Goal: Information Seeking & Learning: Compare options

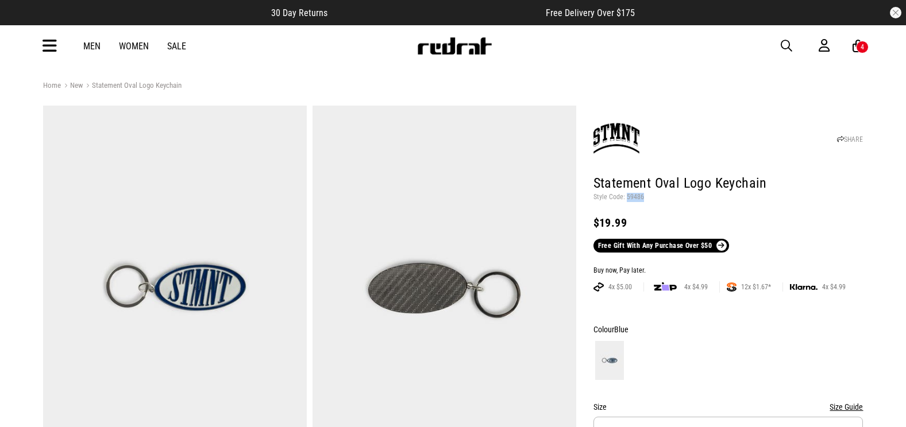
click at [786, 44] on span "button" at bounding box center [785, 46] width 11 height 14
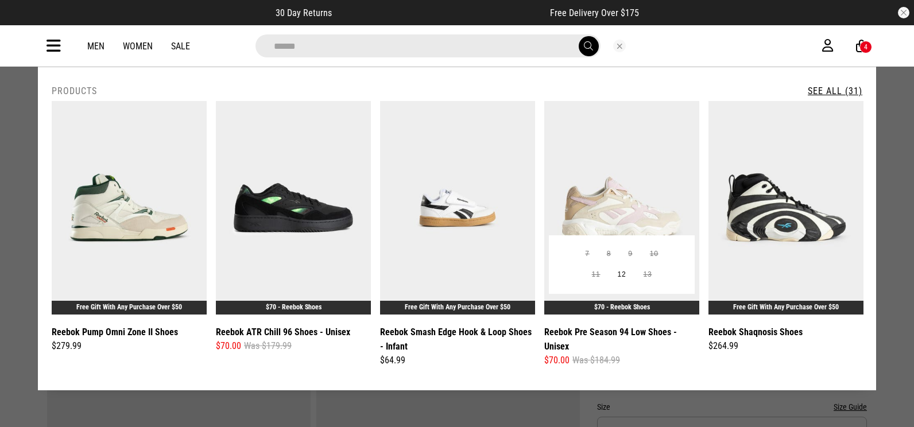
type input "******"
click at [593, 146] on img at bounding box center [621, 208] width 155 height 214
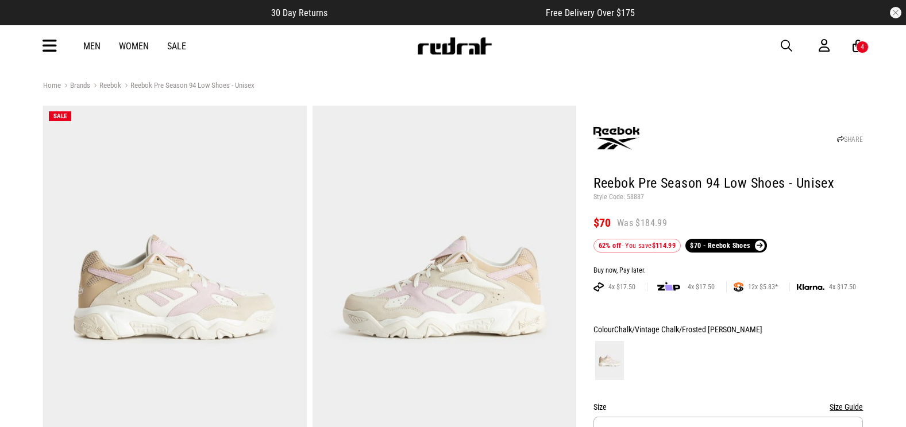
click at [635, 194] on p "Style Code: 58887" at bounding box center [728, 197] width 270 height 9
copy p "58887"
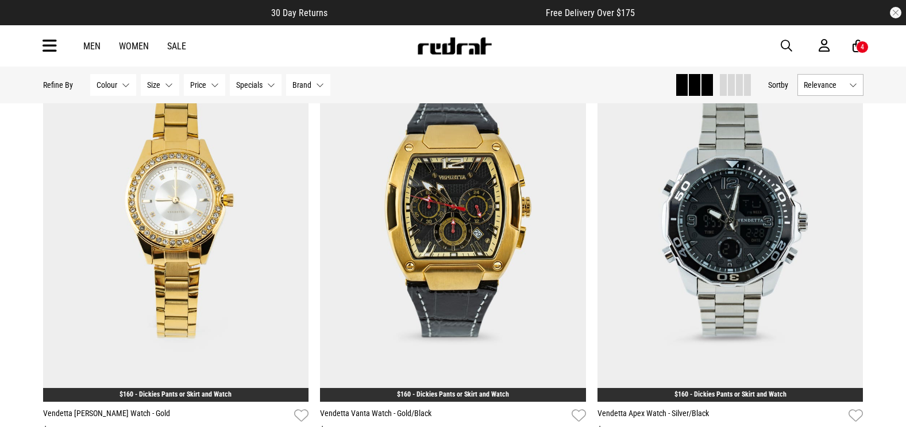
click at [52, 43] on icon at bounding box center [49, 46] width 14 height 19
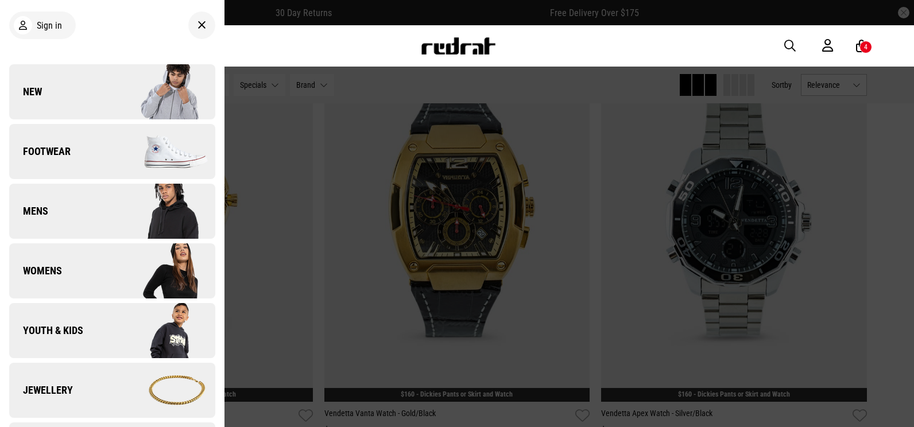
scroll to position [287, 0]
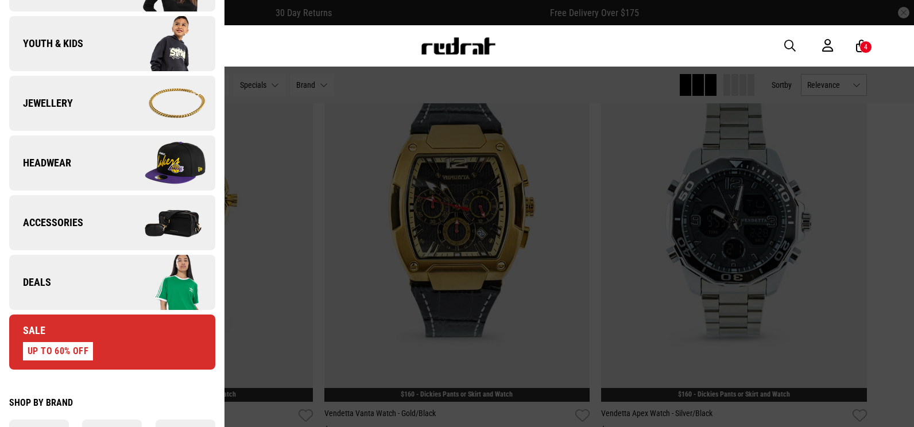
click at [126, 278] on img at bounding box center [163, 282] width 103 height 57
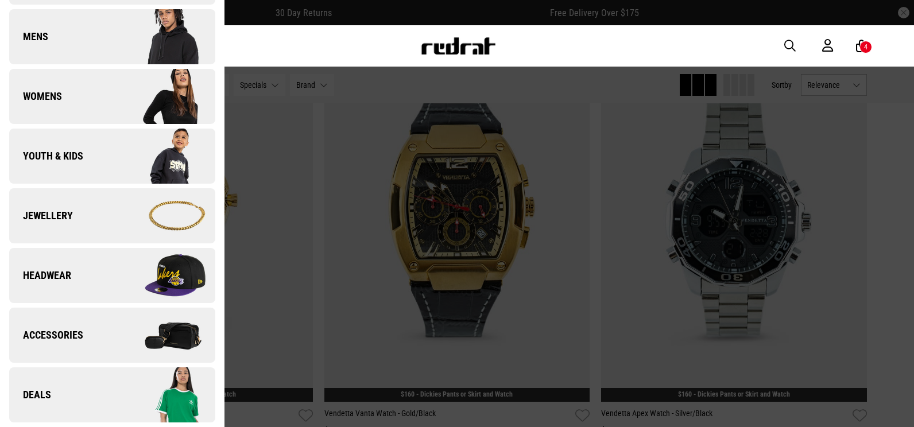
scroll to position [0, 0]
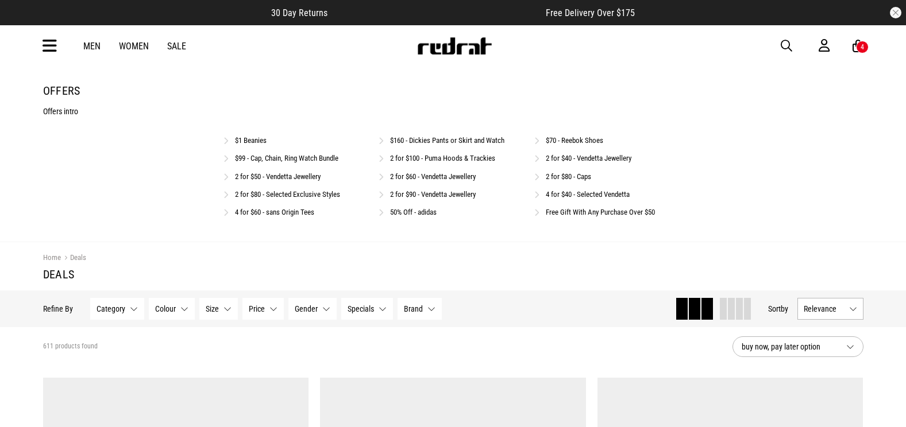
click at [594, 212] on link "Free Gift With Any Purchase Over $50" at bounding box center [600, 212] width 109 height 9
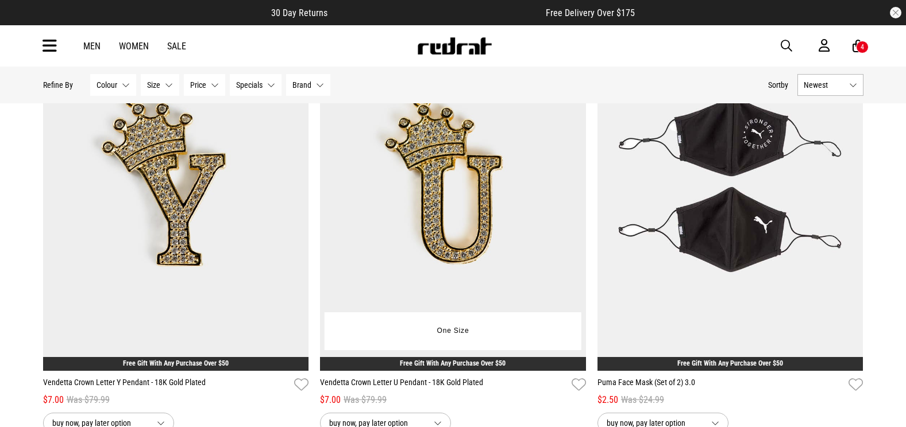
scroll to position [1091, 0]
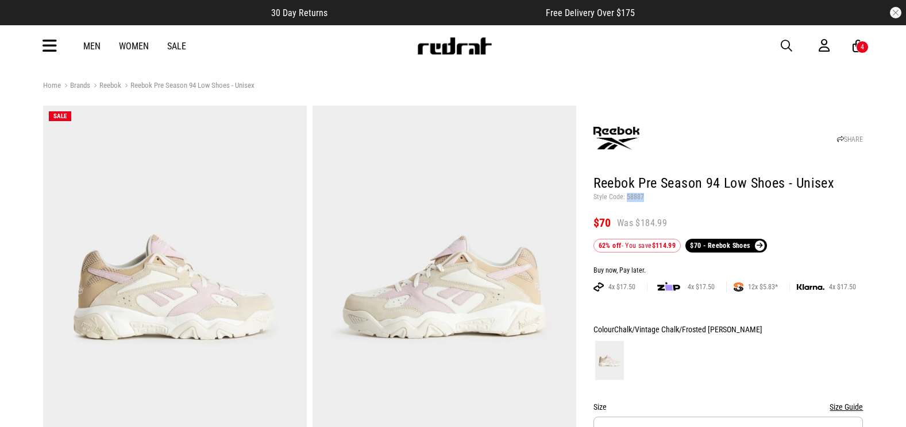
click at [786, 45] on span "button" at bounding box center [785, 46] width 11 height 14
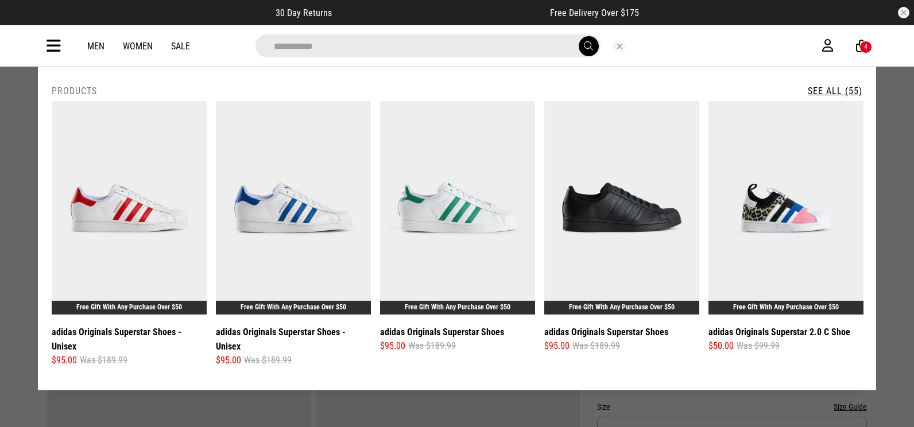
type input "**********"
click at [848, 91] on link "See All (55)" at bounding box center [835, 91] width 55 height 11
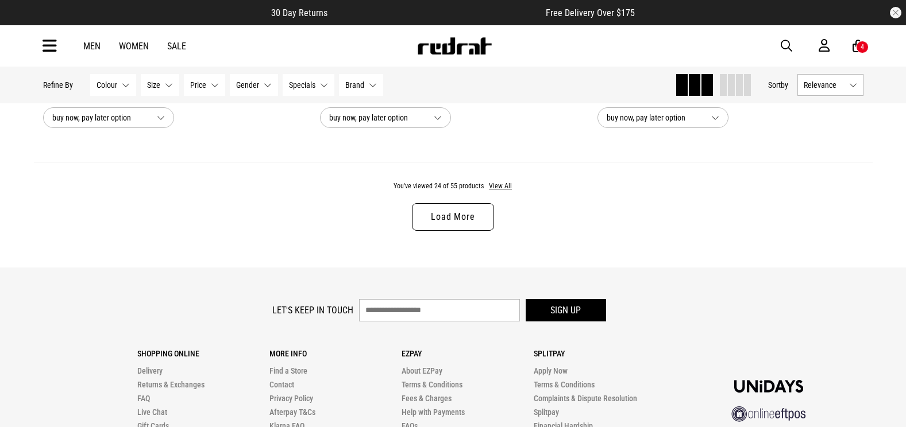
scroll to position [3631, 0]
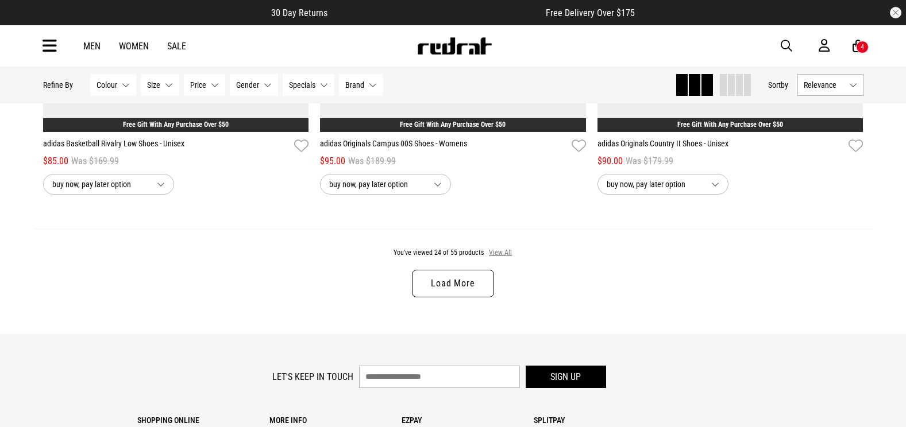
click at [503, 253] on button "View All" at bounding box center [500, 253] width 24 height 10
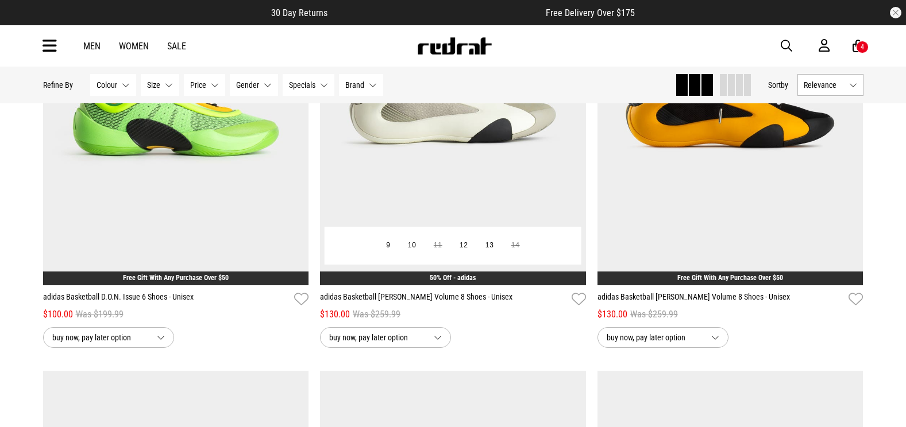
scroll to position [6688, 0]
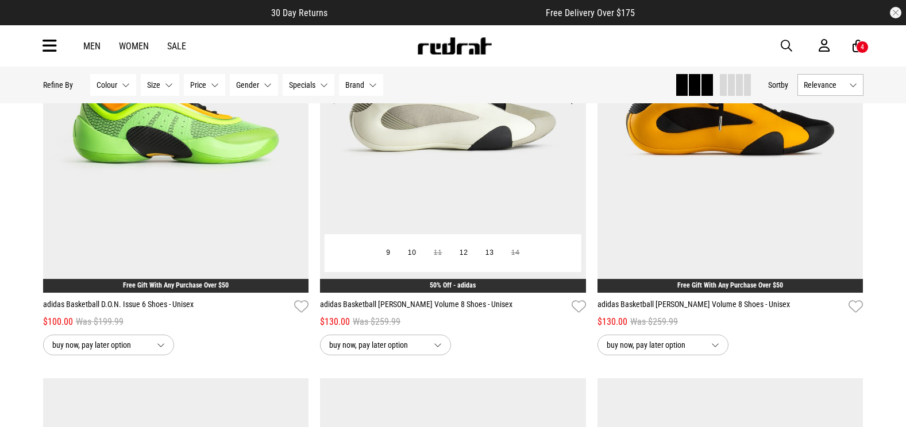
click at [494, 213] on img at bounding box center [453, 107] width 266 height 372
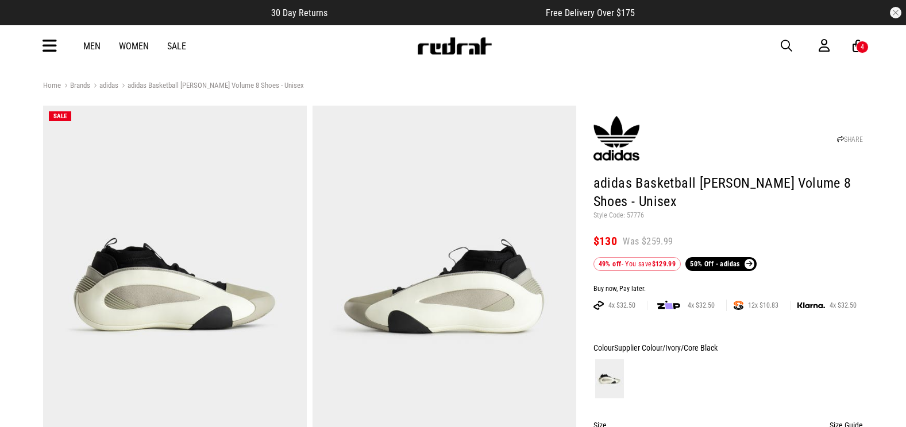
click at [628, 216] on p "Style Code: 57776" at bounding box center [728, 215] width 270 height 9
copy p "57776"
click at [779, 45] on div "Men Women Sale Sign in New Back Footwear Back Mens Back Womens Back Youth & Kid…" at bounding box center [453, 45] width 838 height 41
click at [783, 45] on span "button" at bounding box center [785, 46] width 11 height 14
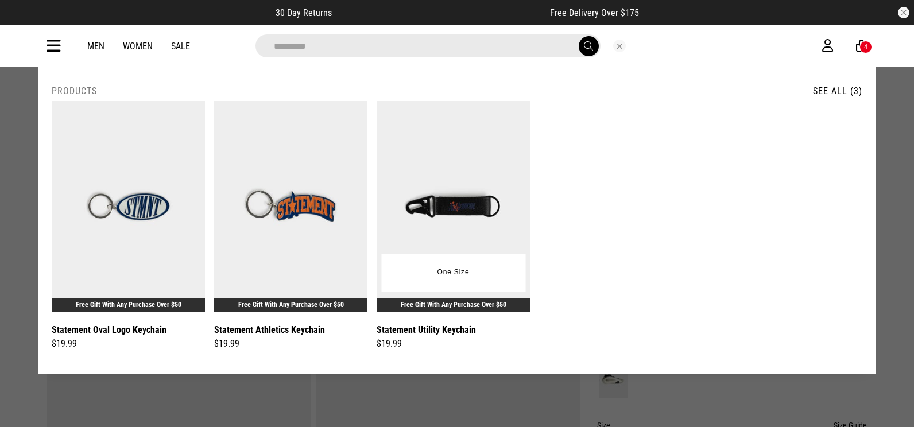
type input "*********"
click at [435, 168] on img at bounding box center [453, 206] width 153 height 211
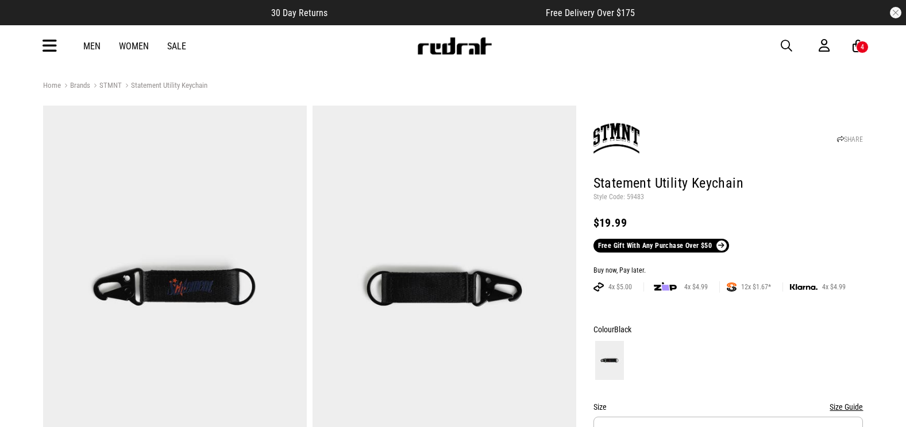
click at [635, 196] on p "Style Code: 59483" at bounding box center [728, 197] width 270 height 9
copy p "59483"
click at [786, 45] on span "button" at bounding box center [785, 46] width 11 height 14
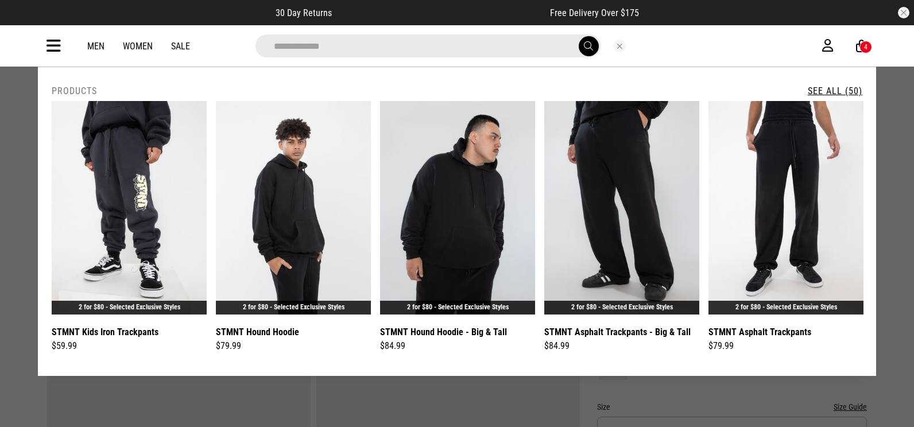
type input "**********"
click at [579, 36] on button "submit" at bounding box center [589, 46] width 20 height 20
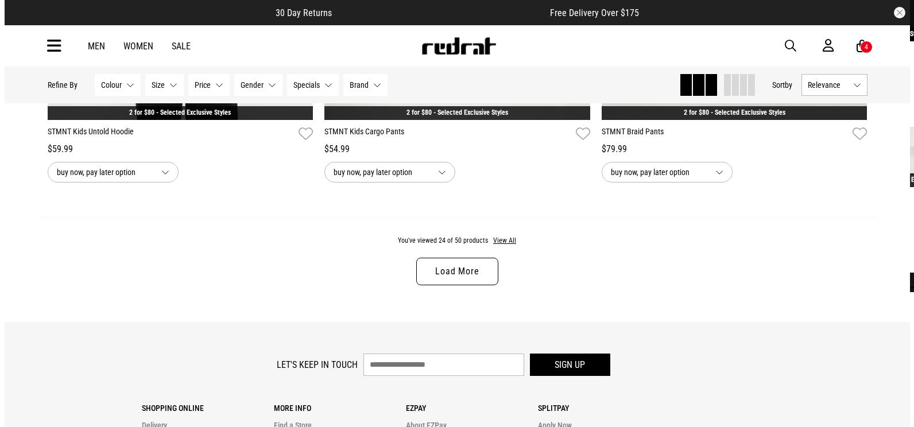
scroll to position [3629, 0]
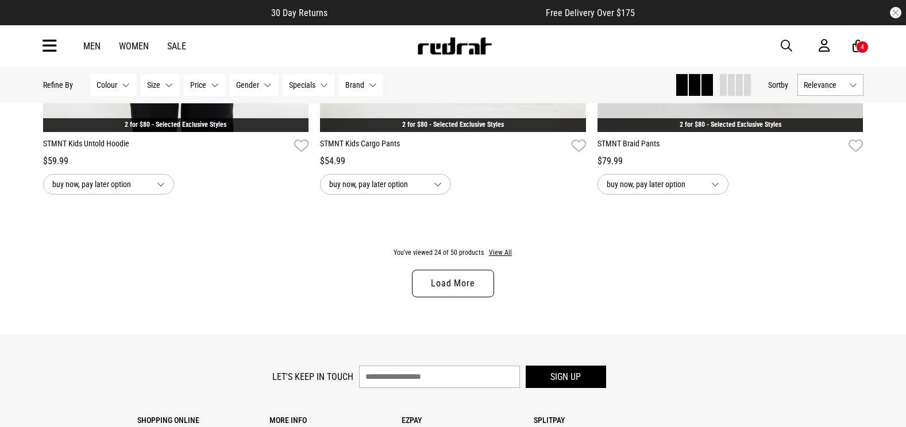
click at [784, 47] on span "button" at bounding box center [785, 46] width 11 height 14
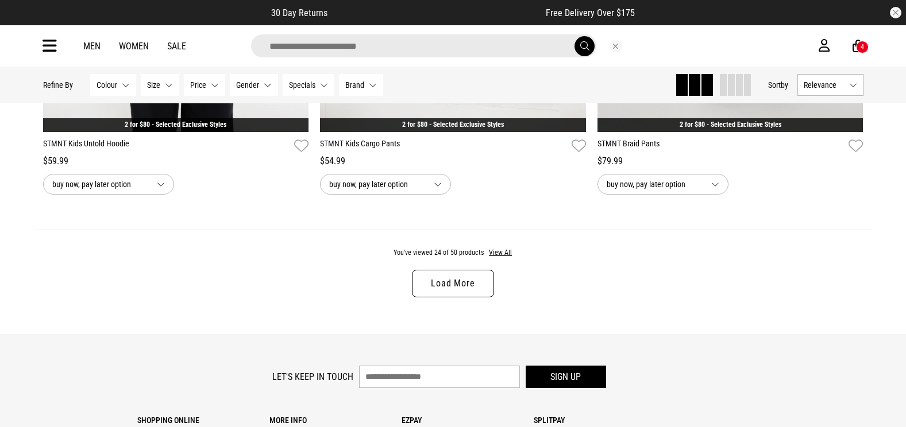
click at [318, 42] on input "search" at bounding box center [423, 45] width 345 height 23
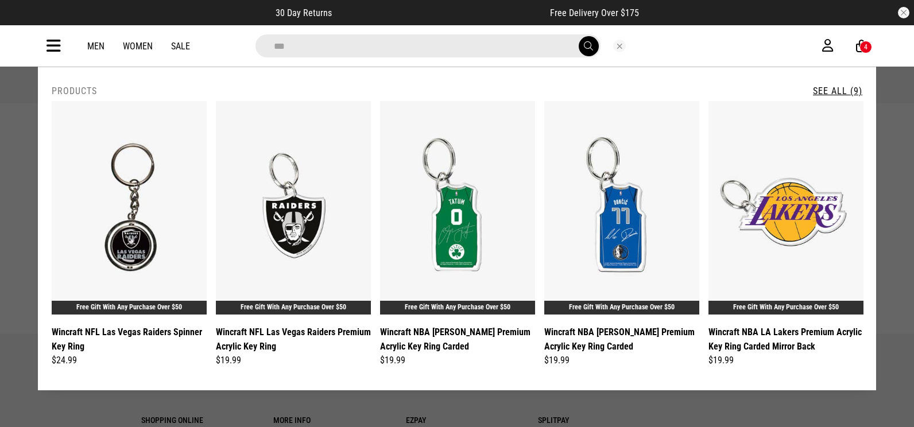
type input "***"
click at [596, 48] on button "submit" at bounding box center [589, 46] width 20 height 20
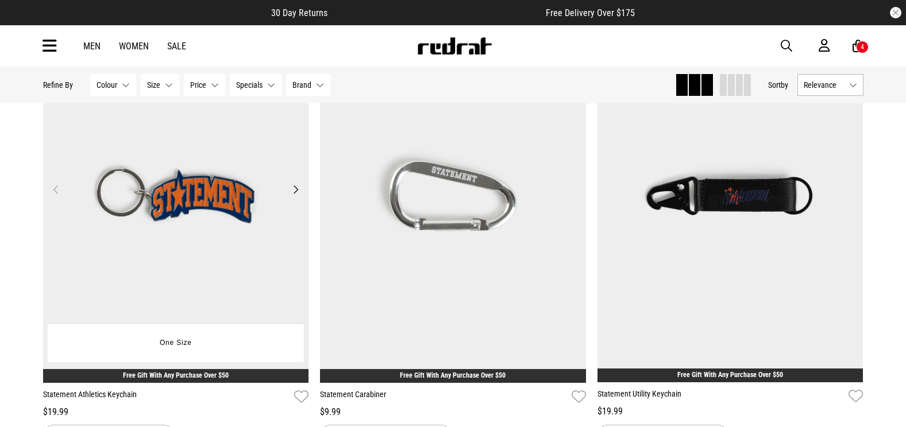
click at [184, 168] on img at bounding box center [176, 196] width 266 height 372
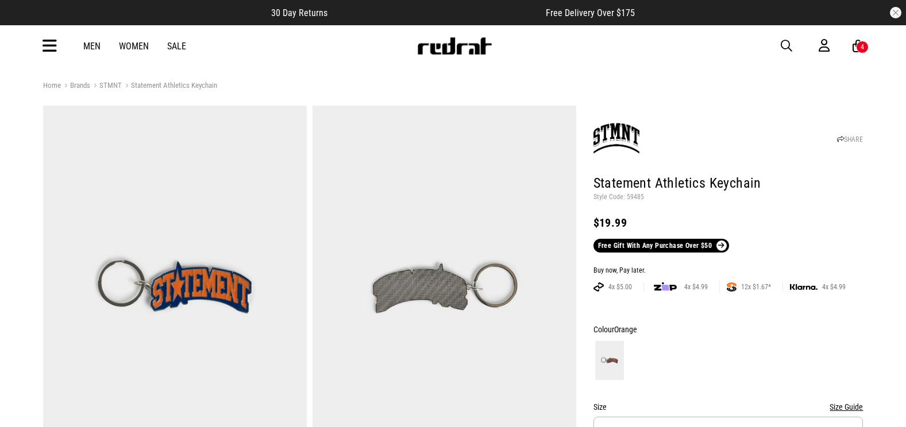
drag, startPoint x: 787, startPoint y: 41, endPoint x: 728, endPoint y: 31, distance: 60.0
click at [787, 41] on span "button" at bounding box center [785, 46] width 11 height 14
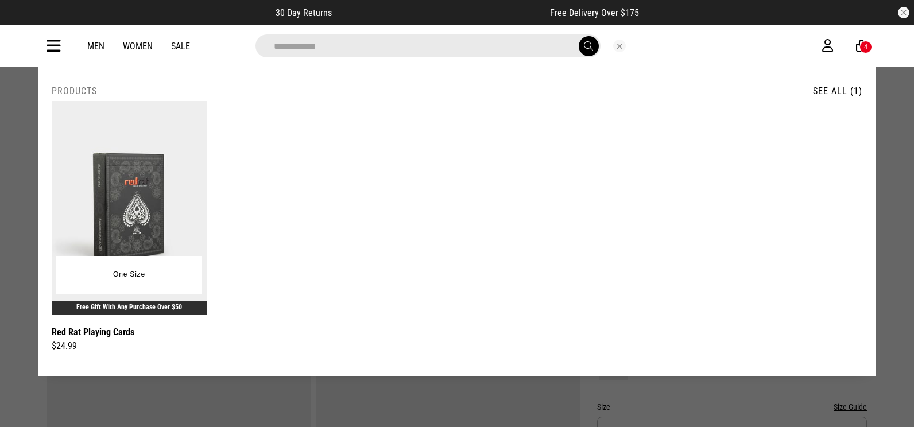
type input "**********"
click at [115, 175] on img at bounding box center [129, 208] width 155 height 214
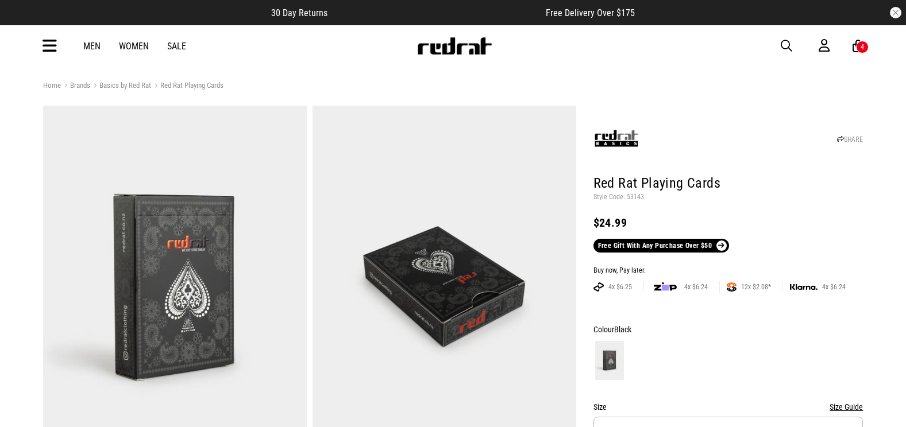
drag, startPoint x: 0, startPoint y: 0, endPoint x: 629, endPoint y: 194, distance: 658.1
click at [629, 194] on p "Style Code: 53143" at bounding box center [728, 197] width 270 height 9
copy p "53143"
click at [59, 49] on div "Men Women Sale Sign in New Back Footwear Back Mens Back Womens Back Youth & Kid…" at bounding box center [453, 45] width 838 height 41
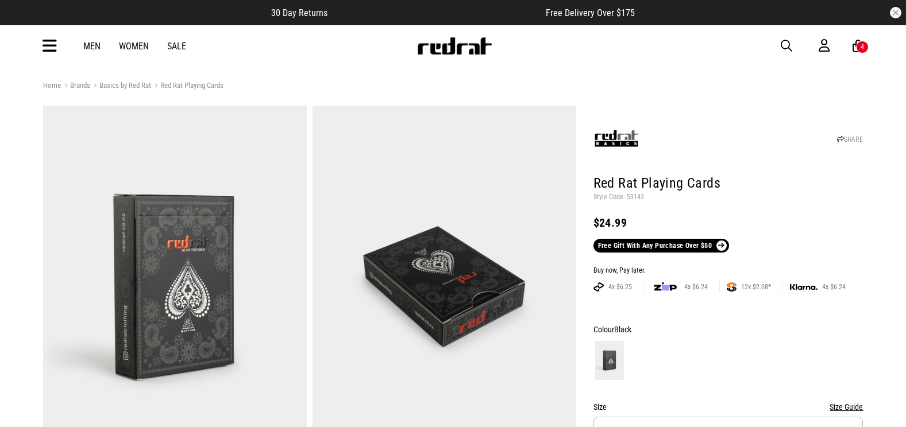
click at [55, 45] on icon at bounding box center [49, 46] width 14 height 19
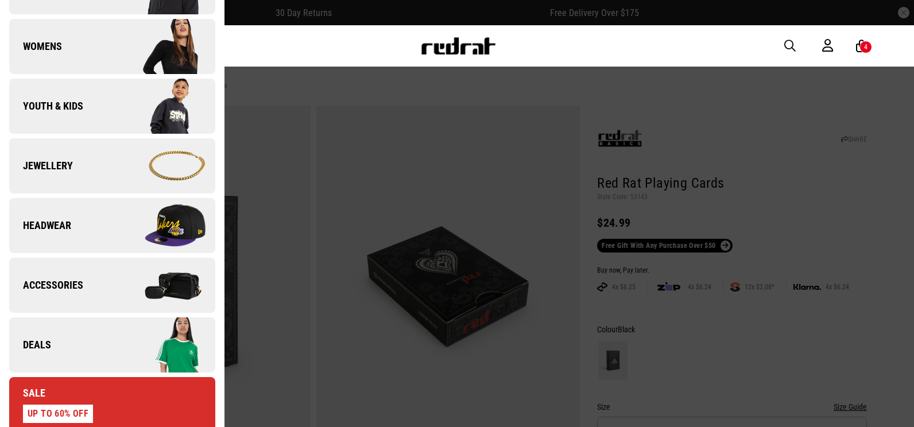
scroll to position [402, 0]
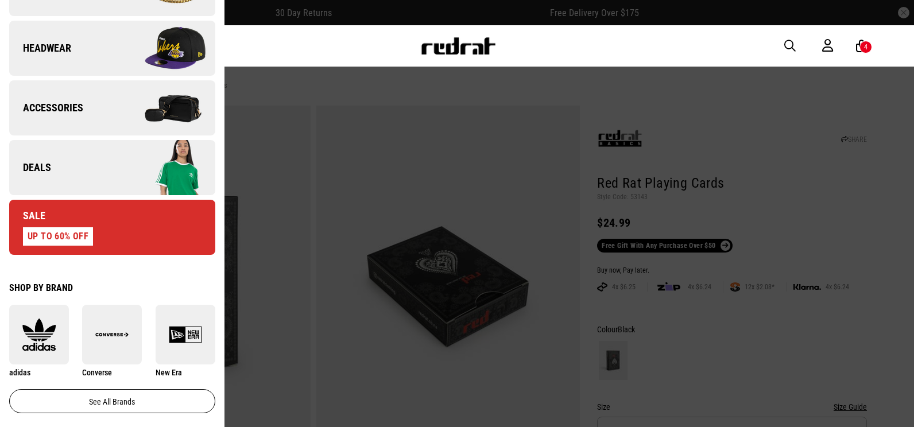
click at [86, 184] on link "Deals" at bounding box center [112, 167] width 206 height 55
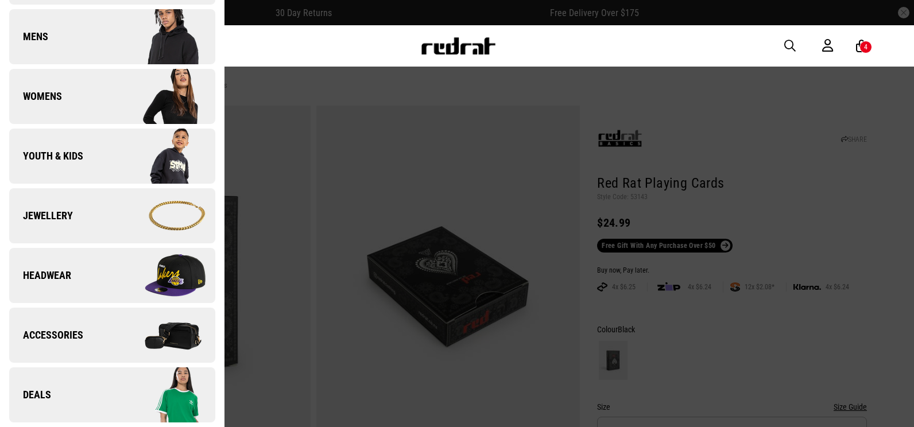
scroll to position [0, 0]
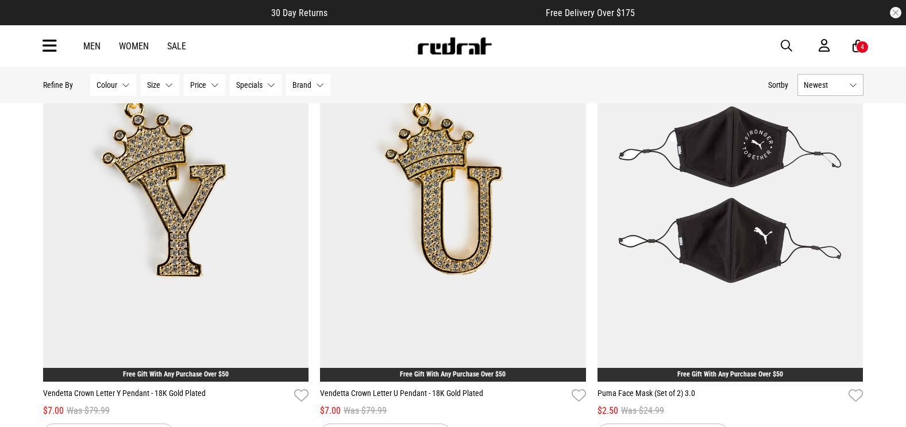
drag, startPoint x: 794, startPoint y: 48, endPoint x: 797, endPoint y: 41, distance: 6.7
click at [794, 46] on button "button" at bounding box center [791, 46] width 23 height 14
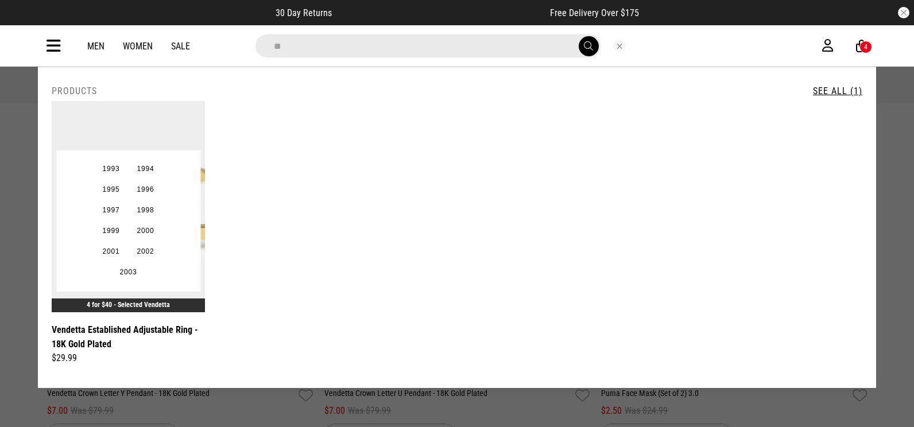
type input "*"
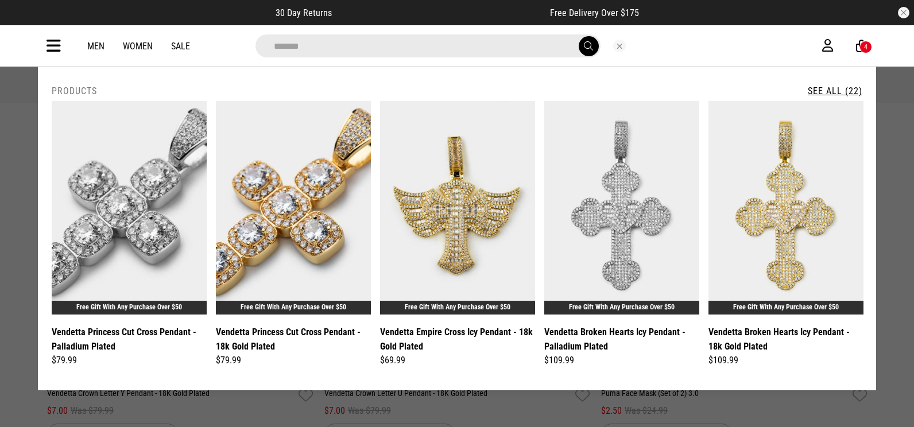
type input "*******"
click at [845, 88] on link "See All (22)" at bounding box center [835, 91] width 55 height 11
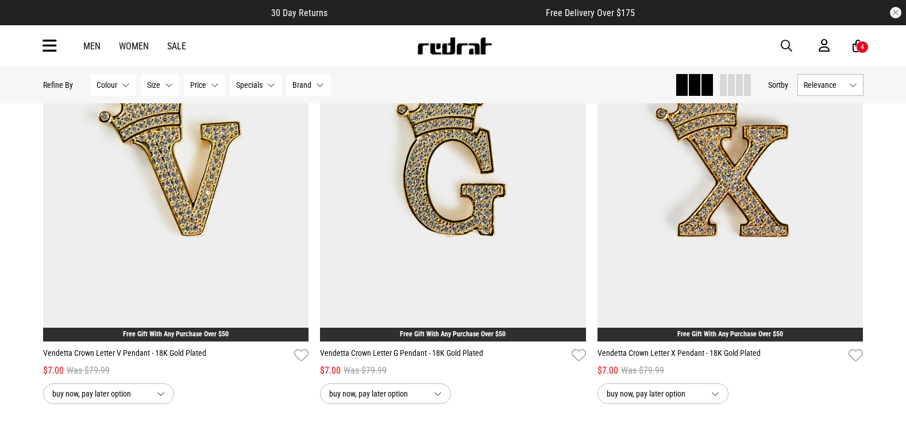
scroll to position [2067, 0]
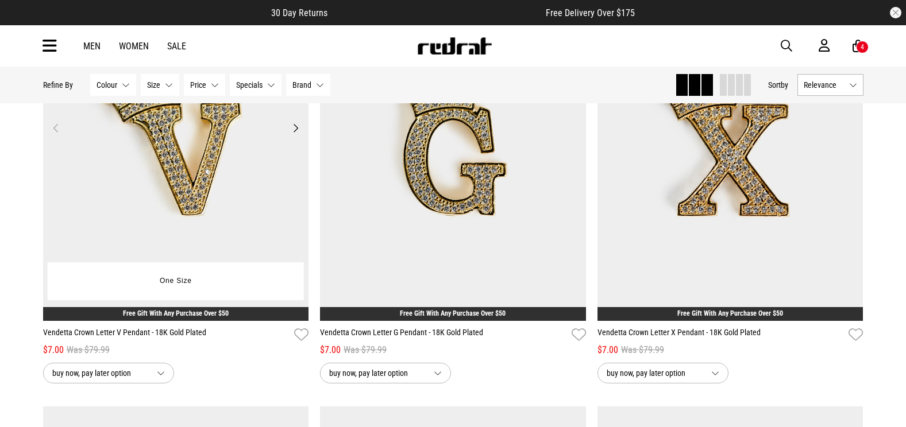
click at [226, 187] on img at bounding box center [176, 135] width 266 height 372
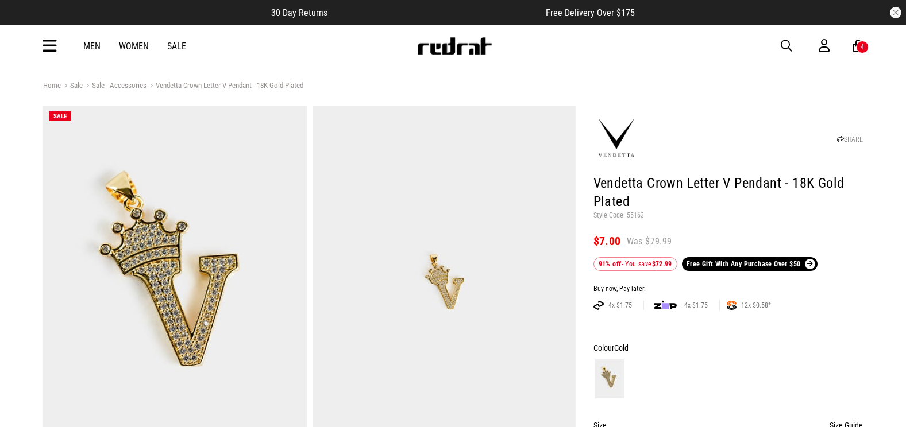
click at [631, 217] on p "Style Code: 55163" at bounding box center [728, 215] width 270 height 9
copy p "55163"
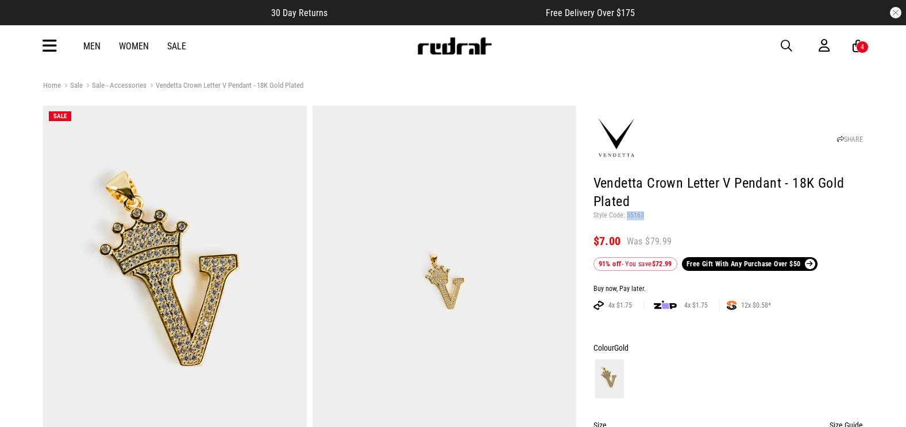
click at [789, 42] on span "button" at bounding box center [785, 46] width 11 height 14
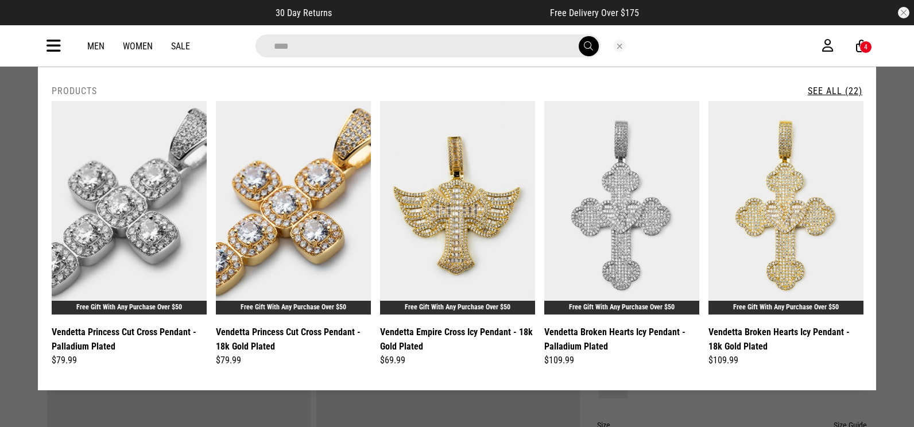
type input "****"
click at [49, 46] on icon at bounding box center [54, 46] width 14 height 19
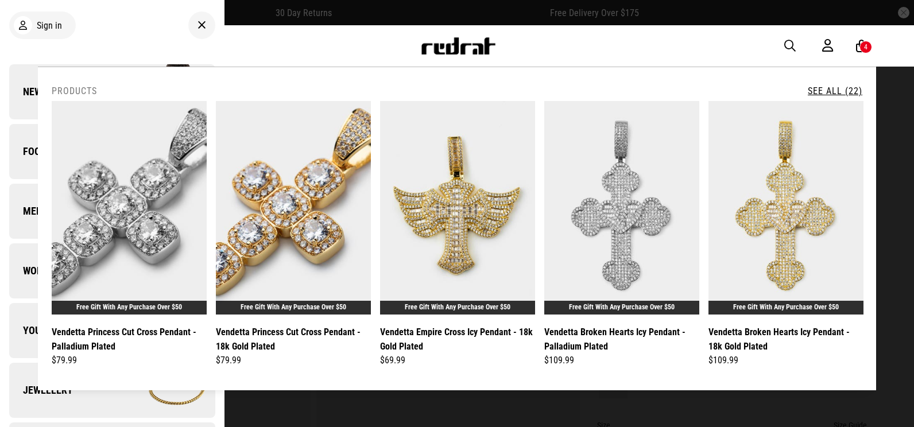
scroll to position [345, 0]
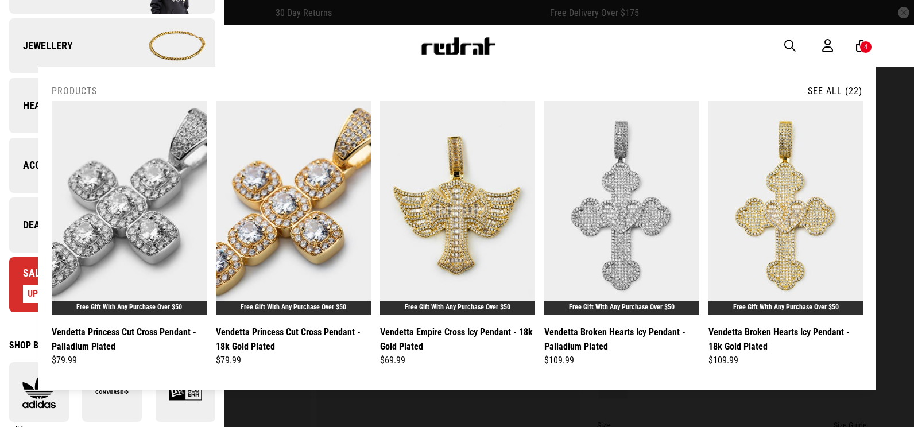
click at [30, 227] on span "Deals" at bounding box center [30, 225] width 42 height 14
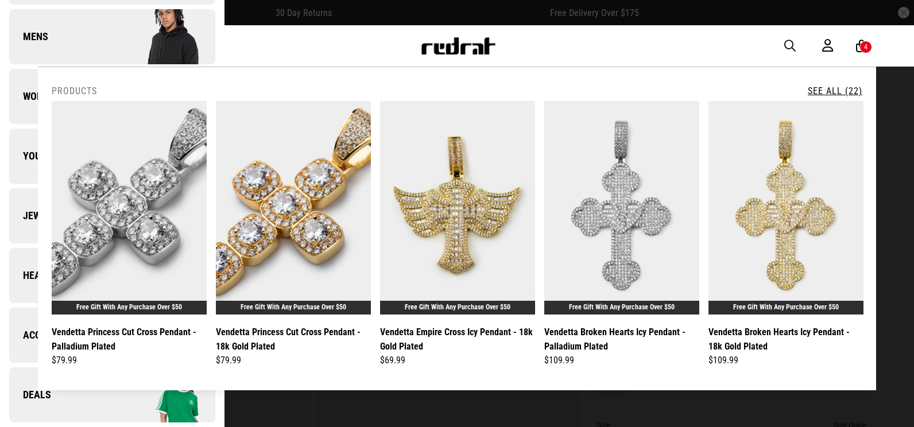
scroll to position [0, 0]
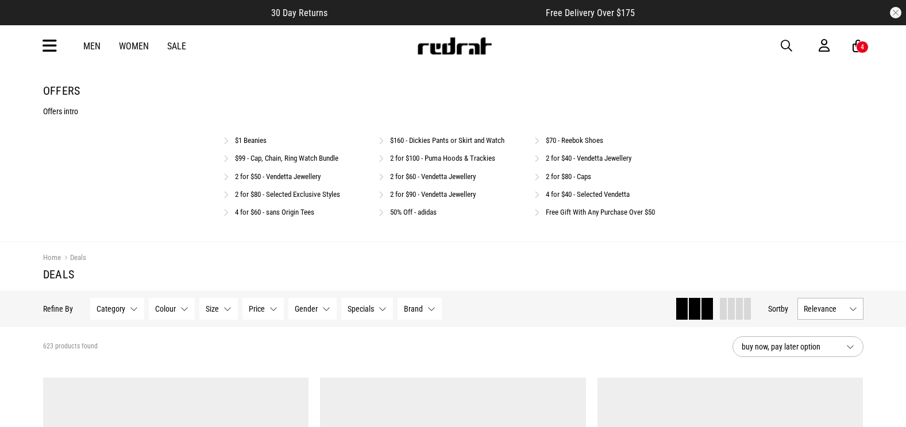
click at [569, 212] on link "Free Gift With Any Purchase Over $50" at bounding box center [600, 212] width 109 height 9
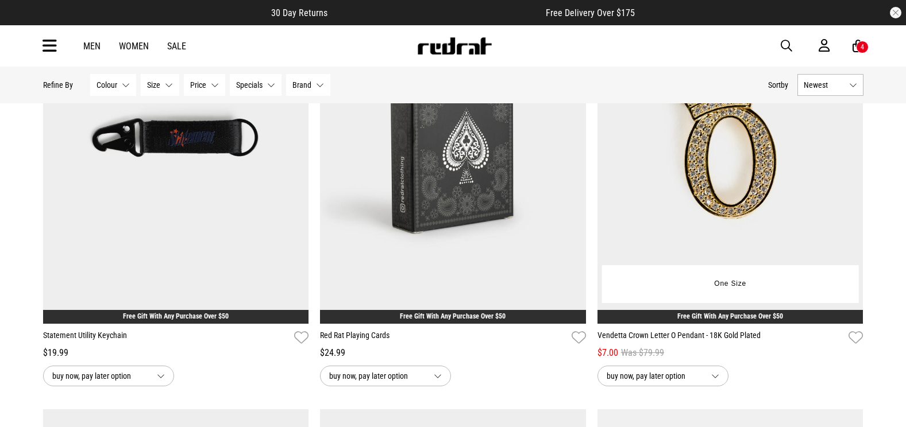
click at [788, 181] on img at bounding box center [730, 138] width 266 height 372
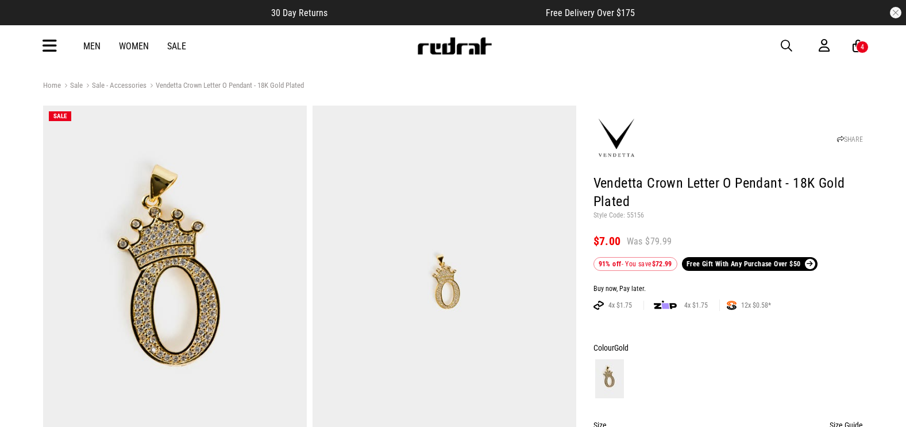
click at [635, 215] on p "Style Code: 55156" at bounding box center [728, 215] width 270 height 9
copy p "55156"
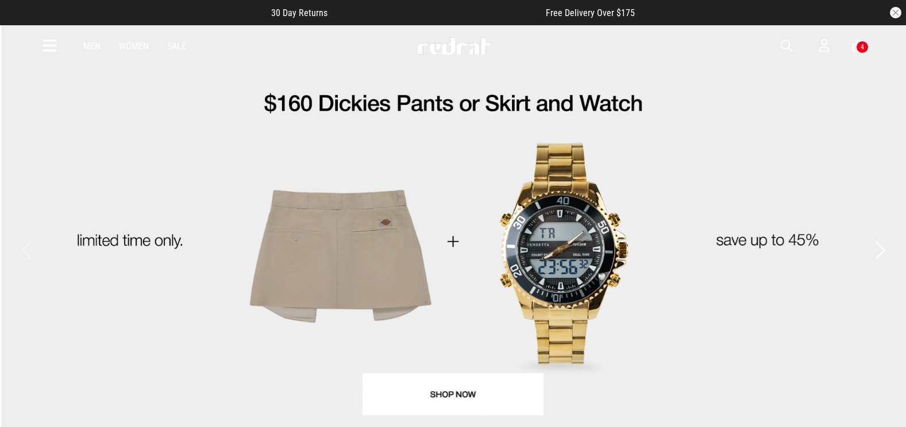
click at [789, 46] on span "button" at bounding box center [785, 46] width 11 height 14
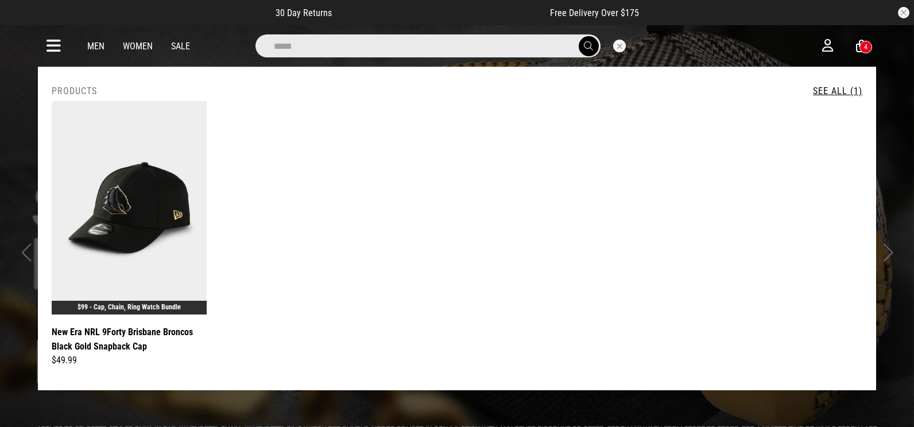
type input "*****"
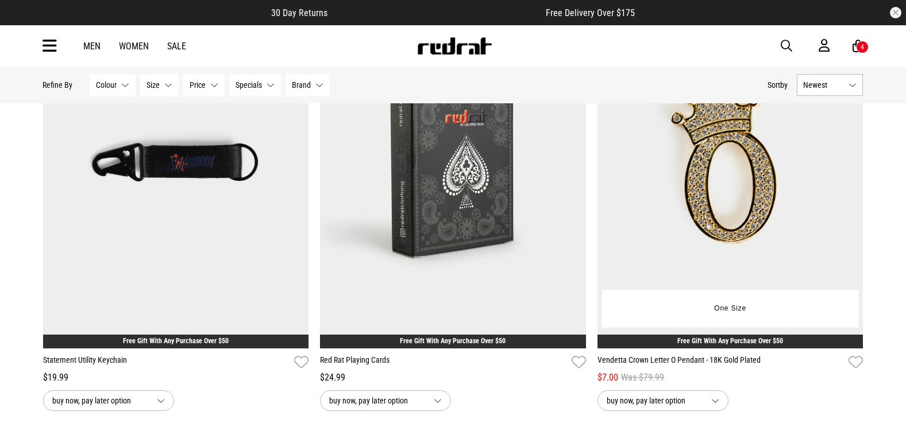
scroll to position [747, 0]
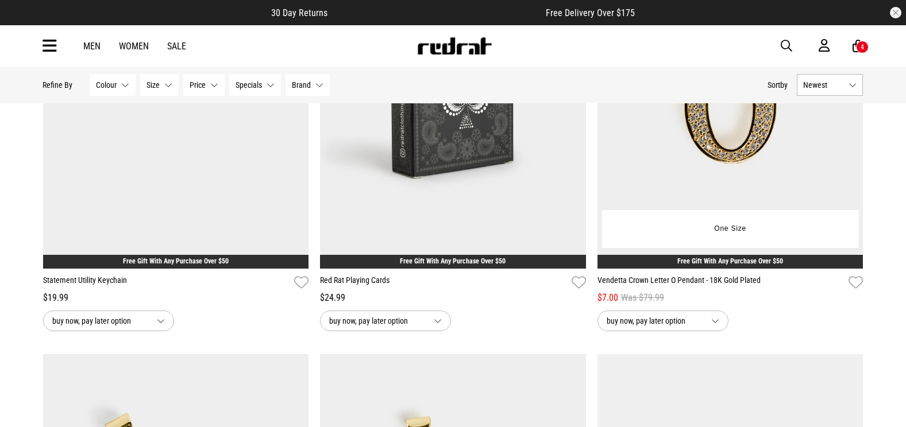
click at [724, 167] on img at bounding box center [730, 83] width 266 height 372
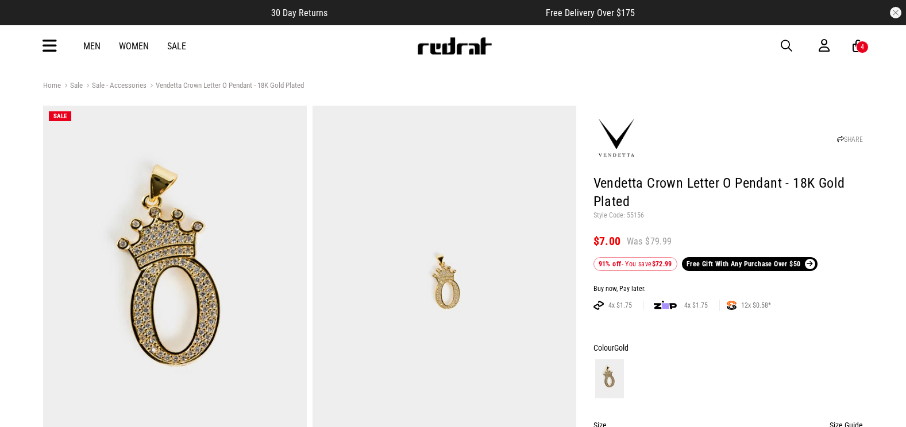
click at [633, 214] on p "Style Code: 55156" at bounding box center [728, 215] width 270 height 9
copy p "55156"
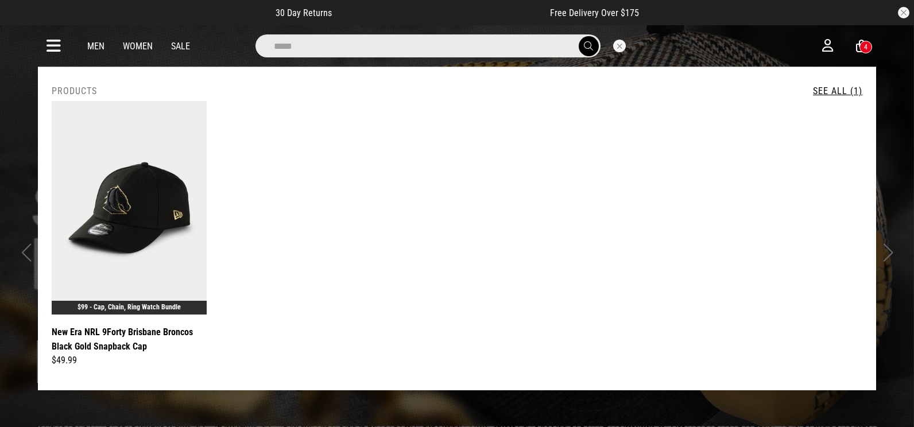
drag, startPoint x: 198, startPoint y: 40, endPoint x: 186, endPoint y: 39, distance: 12.1
click at [186, 39] on div "*****" at bounding box center [447, 45] width 751 height 23
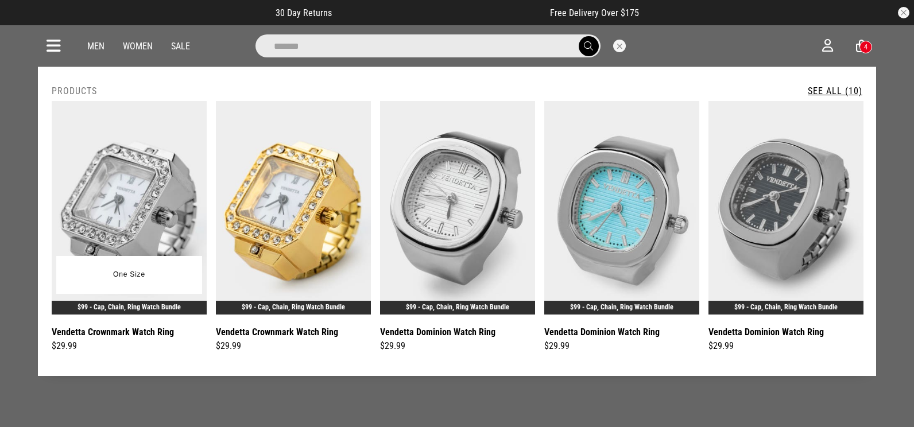
type input "*******"
click at [136, 168] on img at bounding box center [129, 208] width 155 height 214
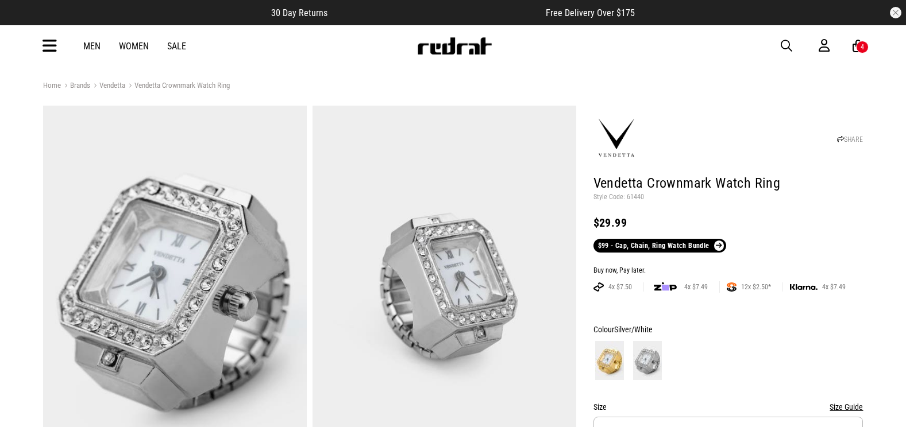
click at [637, 198] on p "Style Code: 61440" at bounding box center [728, 197] width 270 height 9
copy p "61440"
